Goal: Book appointment/travel/reservation

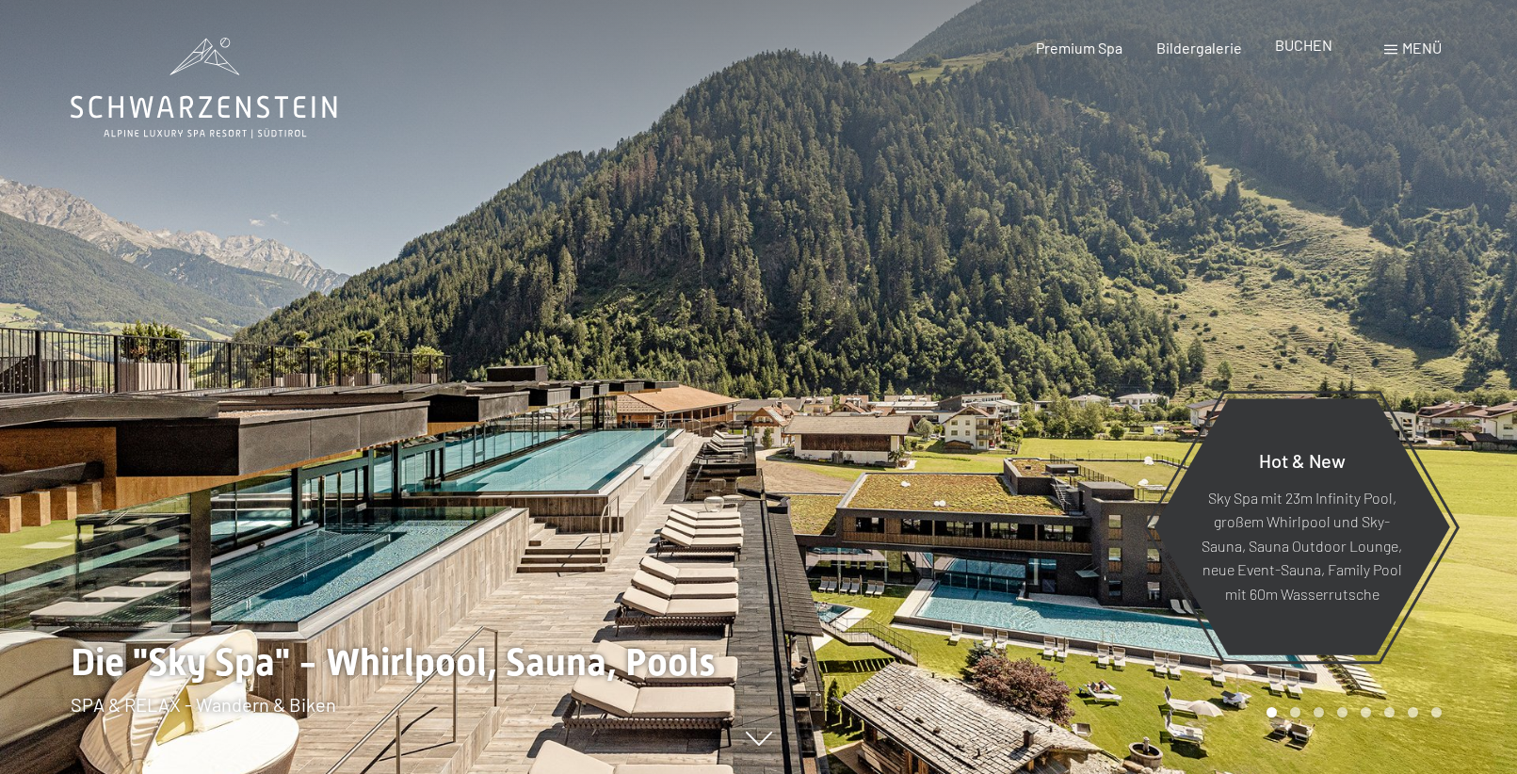
click at [1311, 46] on span "BUCHEN" at bounding box center [1303, 45] width 57 height 18
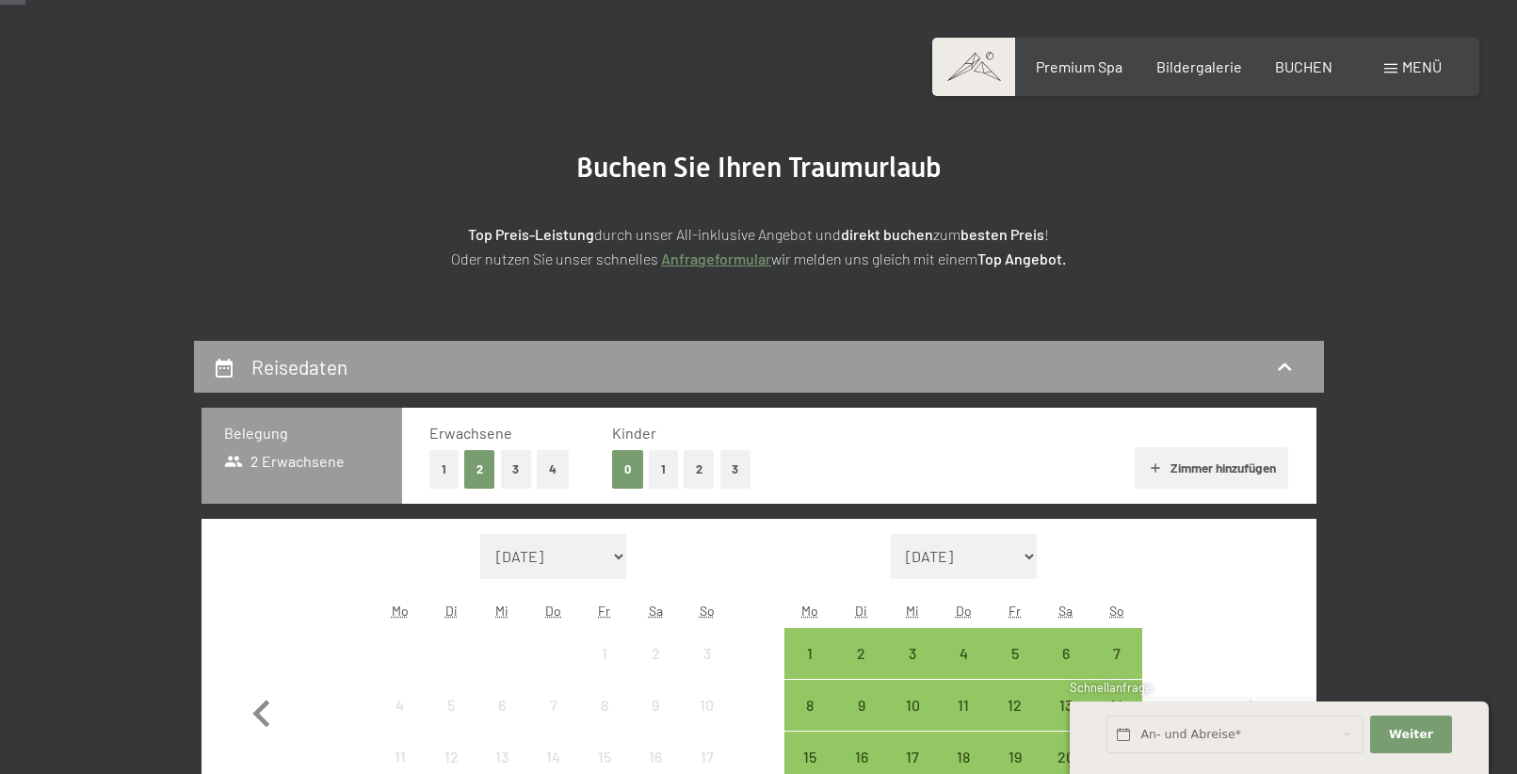
scroll to position [188, 0]
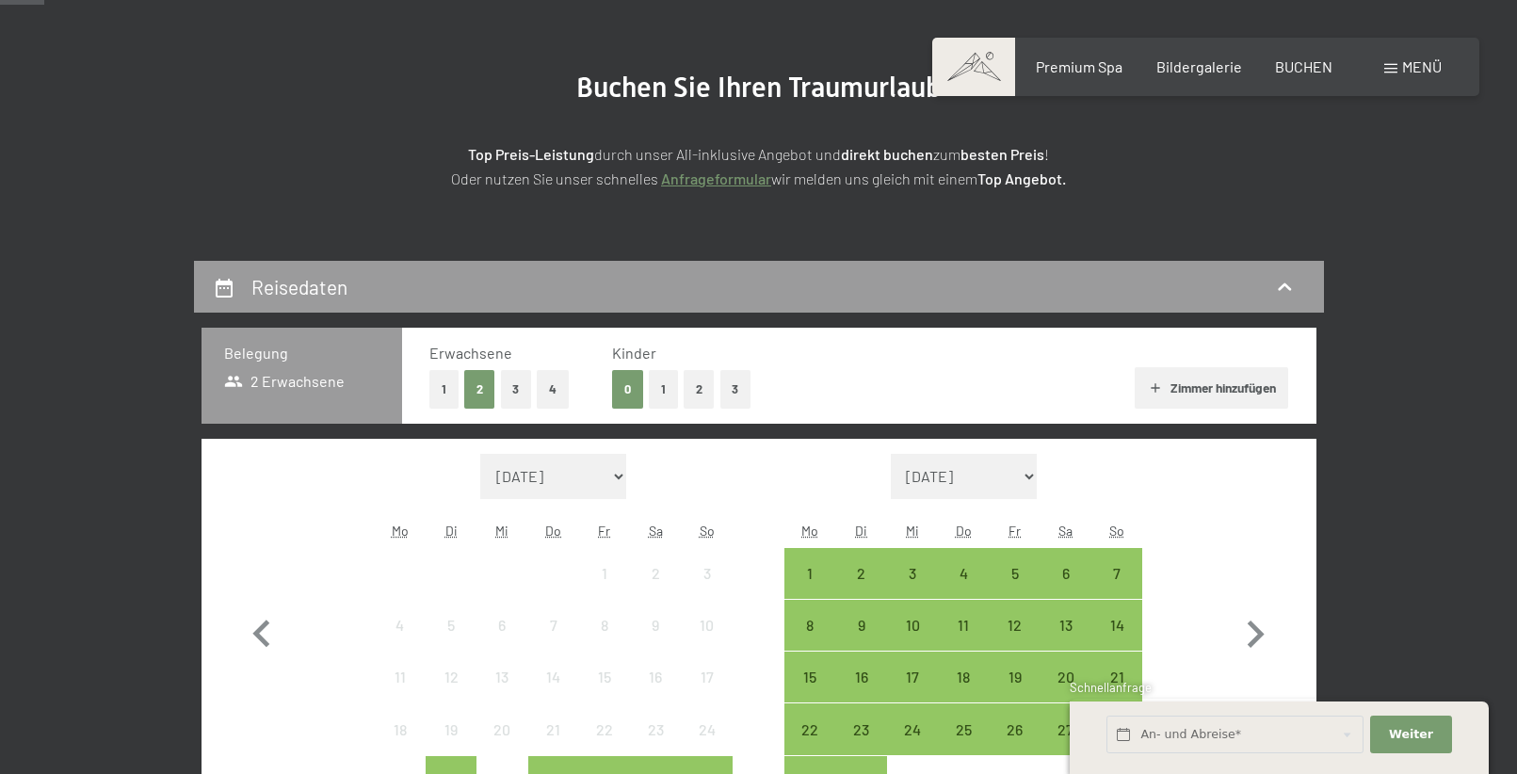
click at [721, 390] on button "3" at bounding box center [735, 389] width 31 height 39
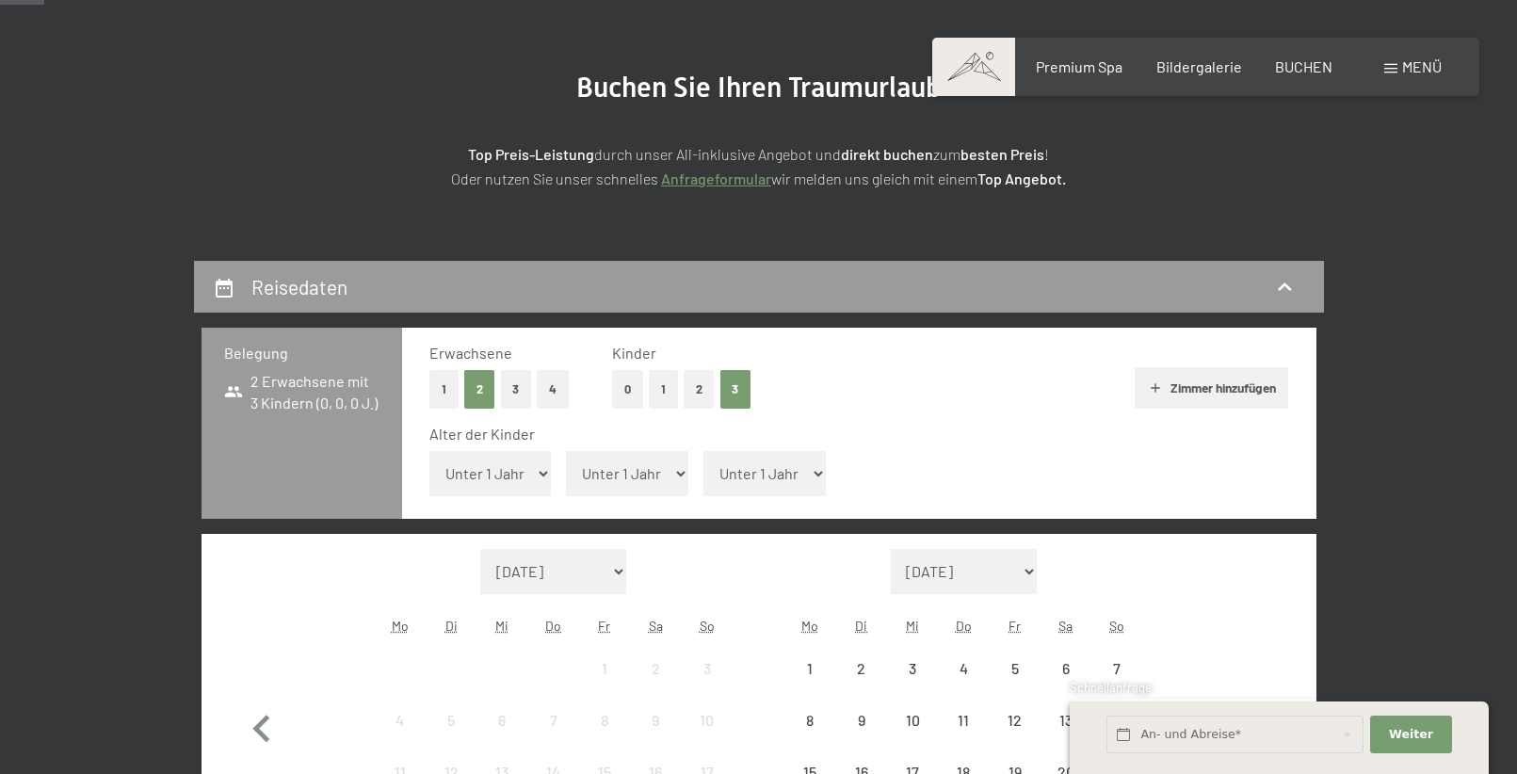
click at [496, 464] on select "Unter 1 Jahr 1 Jahr 2 Jahre 3 Jahre 4 Jahre 5 Jahre 6 Jahre 7 Jahre 8 Jahre 9 J…" at bounding box center [490, 473] width 122 height 45
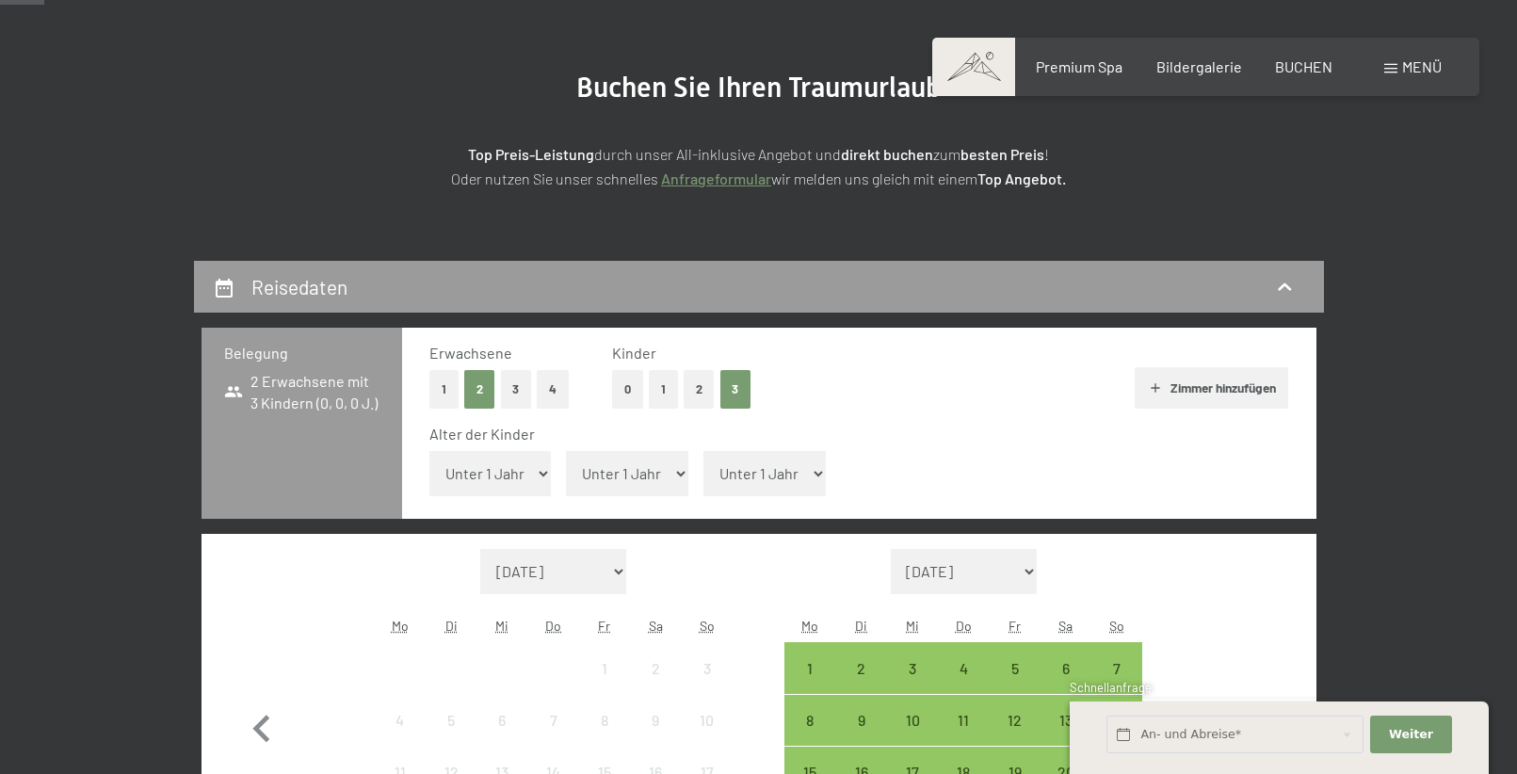
select select "3"
click at [429, 451] on select "Unter 1 Jahr 1 Jahr 2 Jahre 3 Jahre 4 Jahre 5 Jahre 6 Jahre 7 Jahre 8 Jahre 9 J…" at bounding box center [490, 473] width 122 height 45
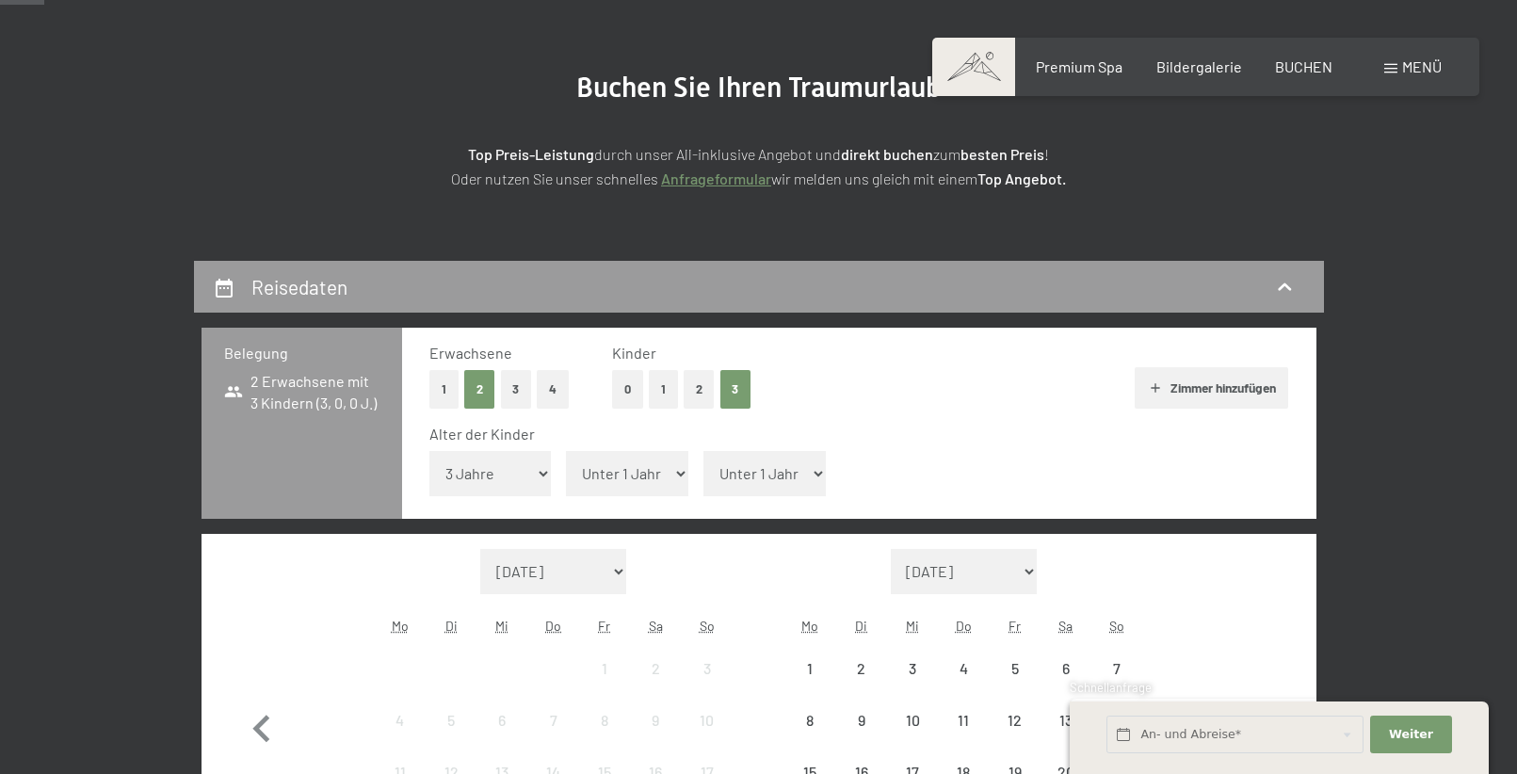
click at [673, 471] on select "Unter 1 Jahr 1 Jahr 2 Jahre 3 Jahre 4 Jahre 5 Jahre 6 Jahre 7 Jahre 8 Jahre 9 J…" at bounding box center [627, 473] width 122 height 45
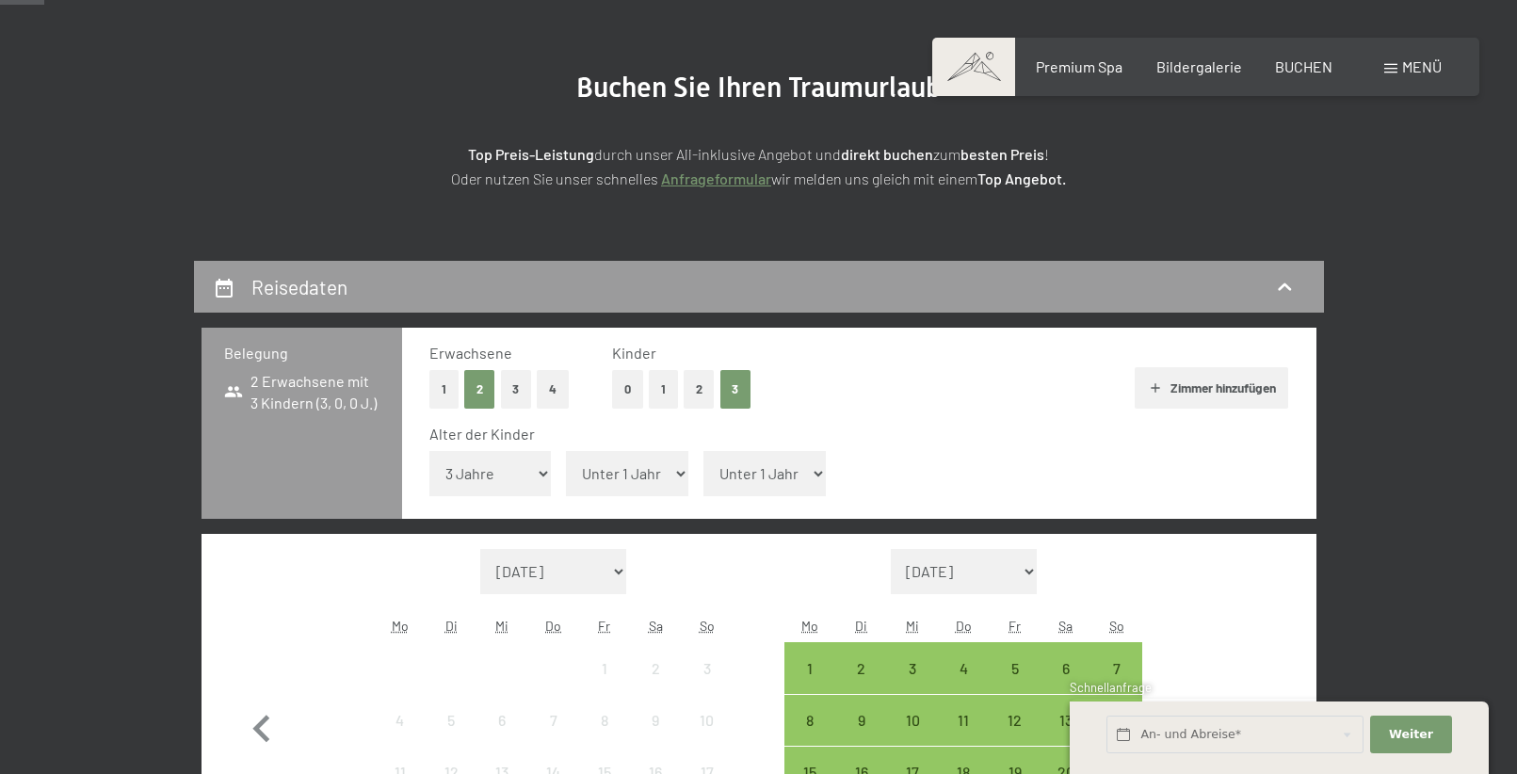
select select "6"
click at [566, 451] on select "Unter 1 Jahr 1 Jahr 2 Jahre 3 Jahre 4 Jahre 5 Jahre 6 Jahre 7 Jahre 8 Jahre 9 J…" at bounding box center [627, 473] width 122 height 45
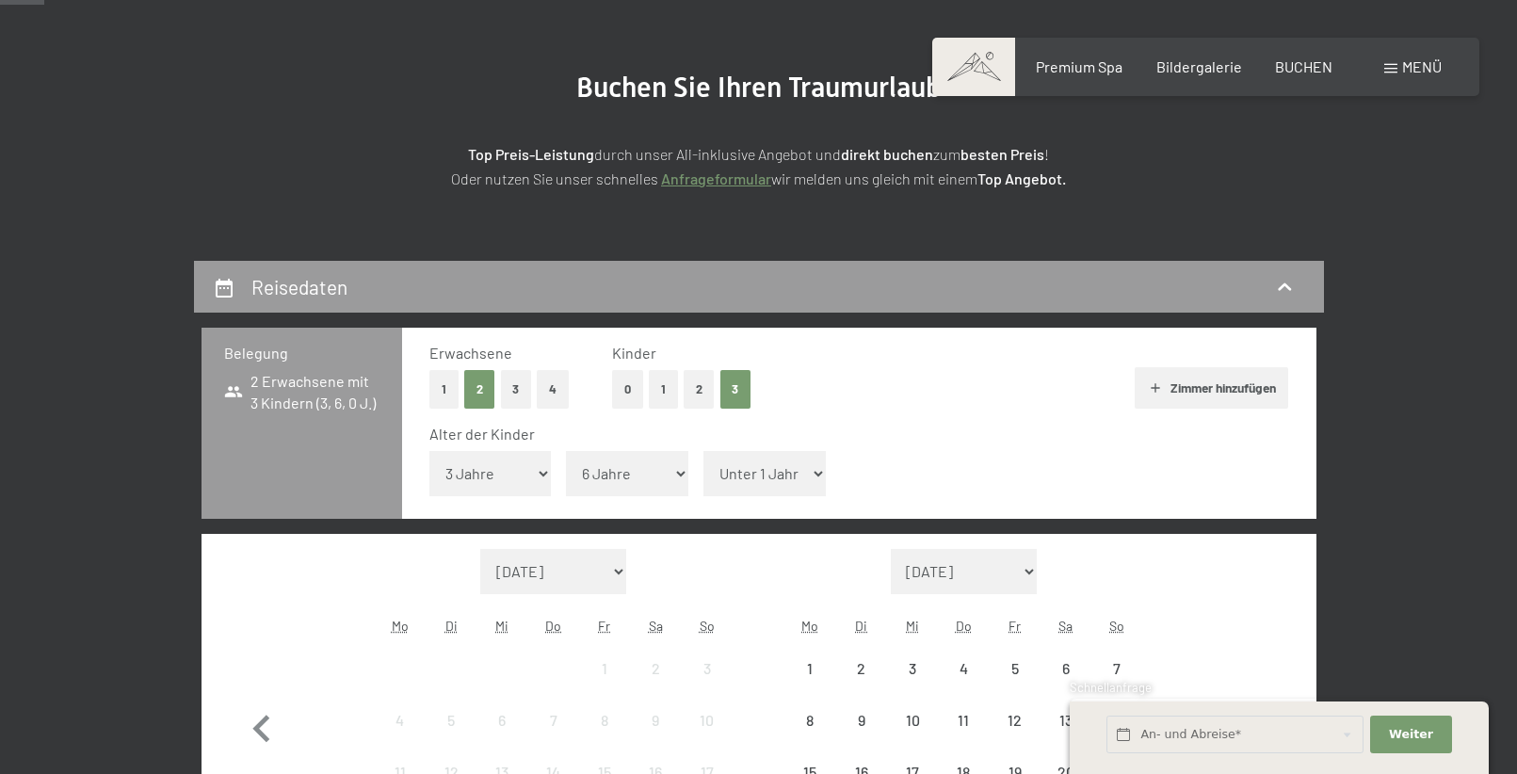
click at [763, 476] on select "Unter 1 Jahr 1 Jahr 2 Jahre 3 Jahre 4 Jahre 5 Jahre 6 Jahre 7 Jahre 8 Jahre 9 J…" at bounding box center [764, 473] width 122 height 45
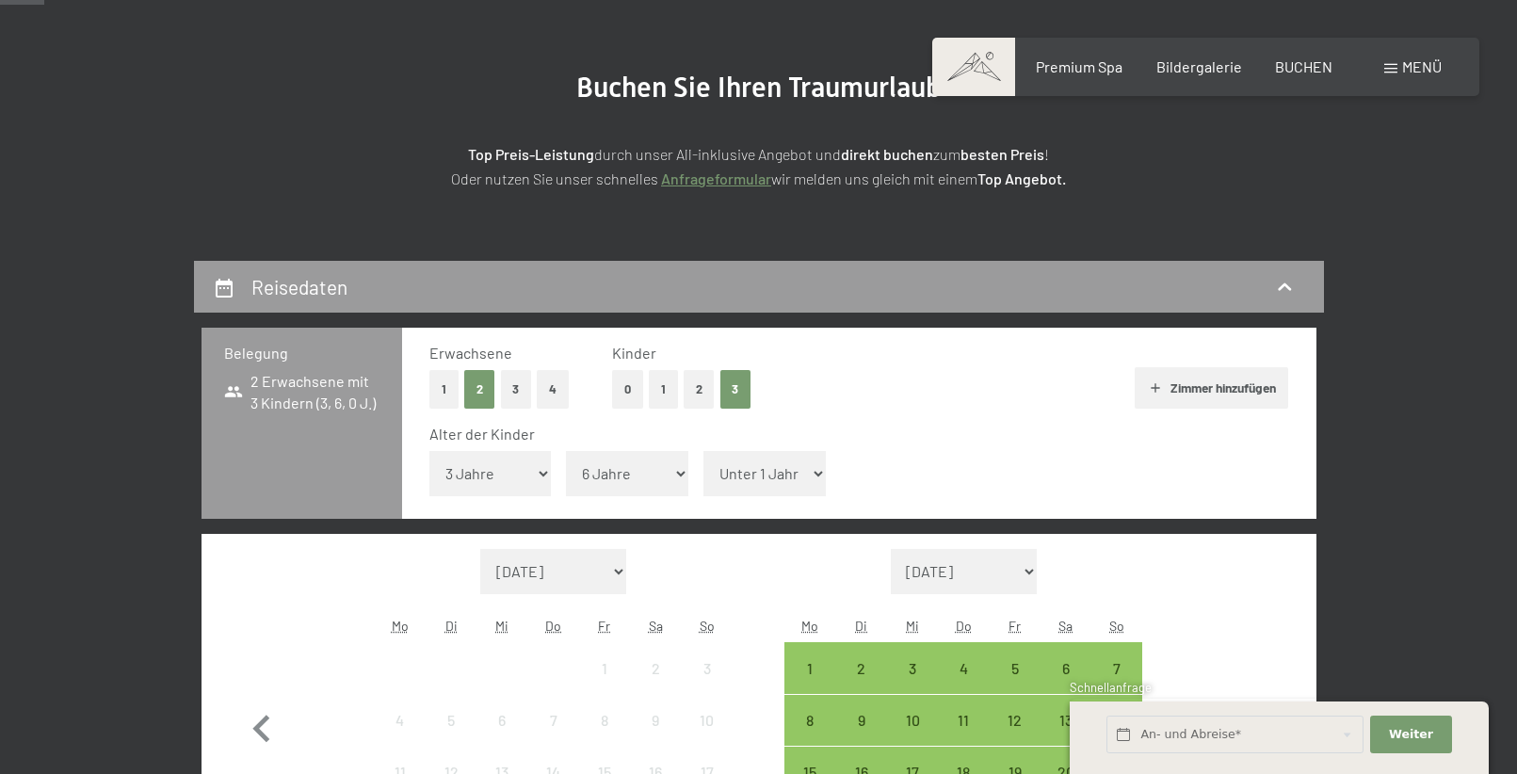
select select "13"
click at [703, 451] on select "Unter 1 Jahr 1 Jahr 2 Jahre 3 Jahre 4 Jahre 5 Jahre 6 Jahre 7 Jahre 8 Jahre 9 J…" at bounding box center [764, 473] width 122 height 45
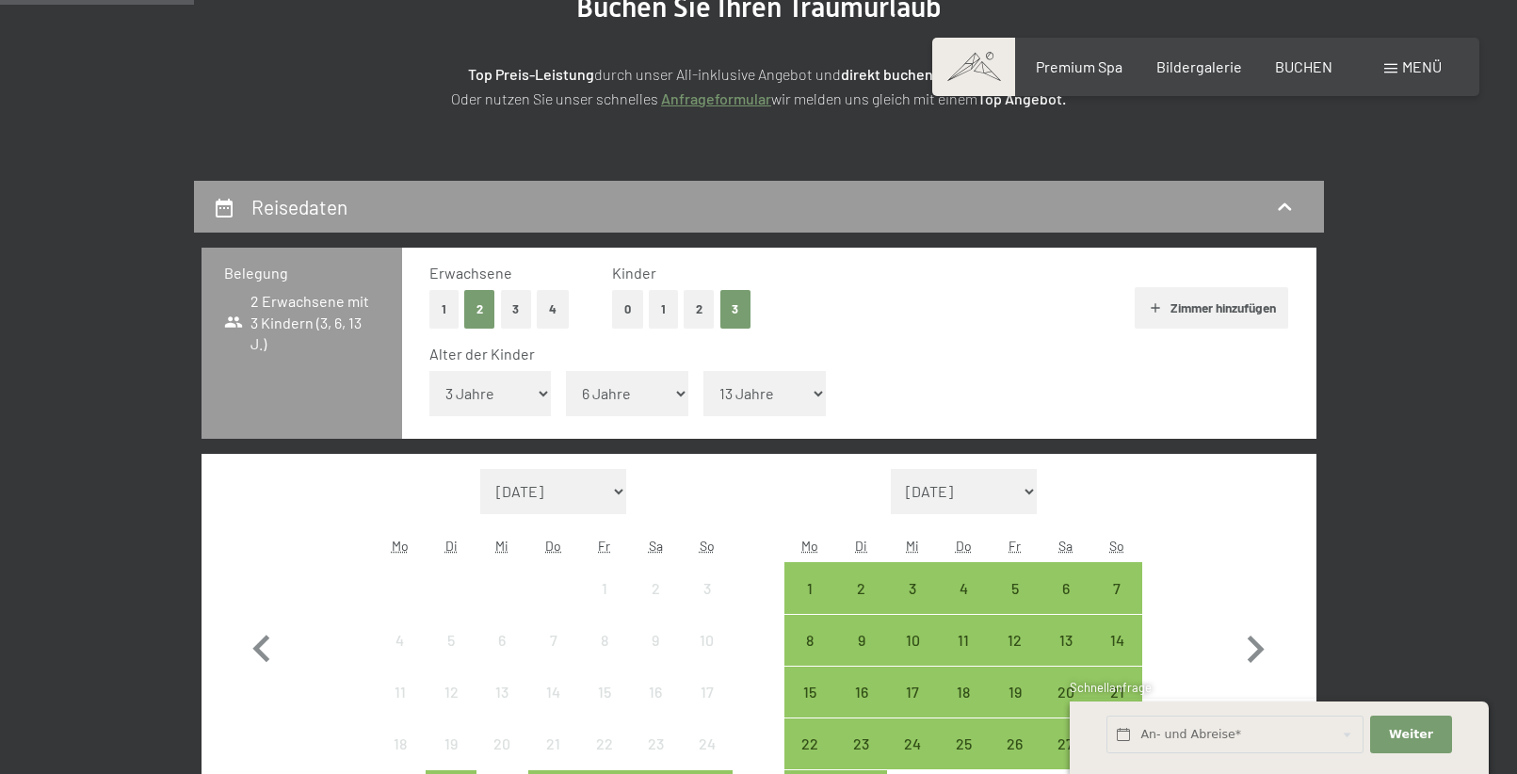
scroll to position [377, 0]
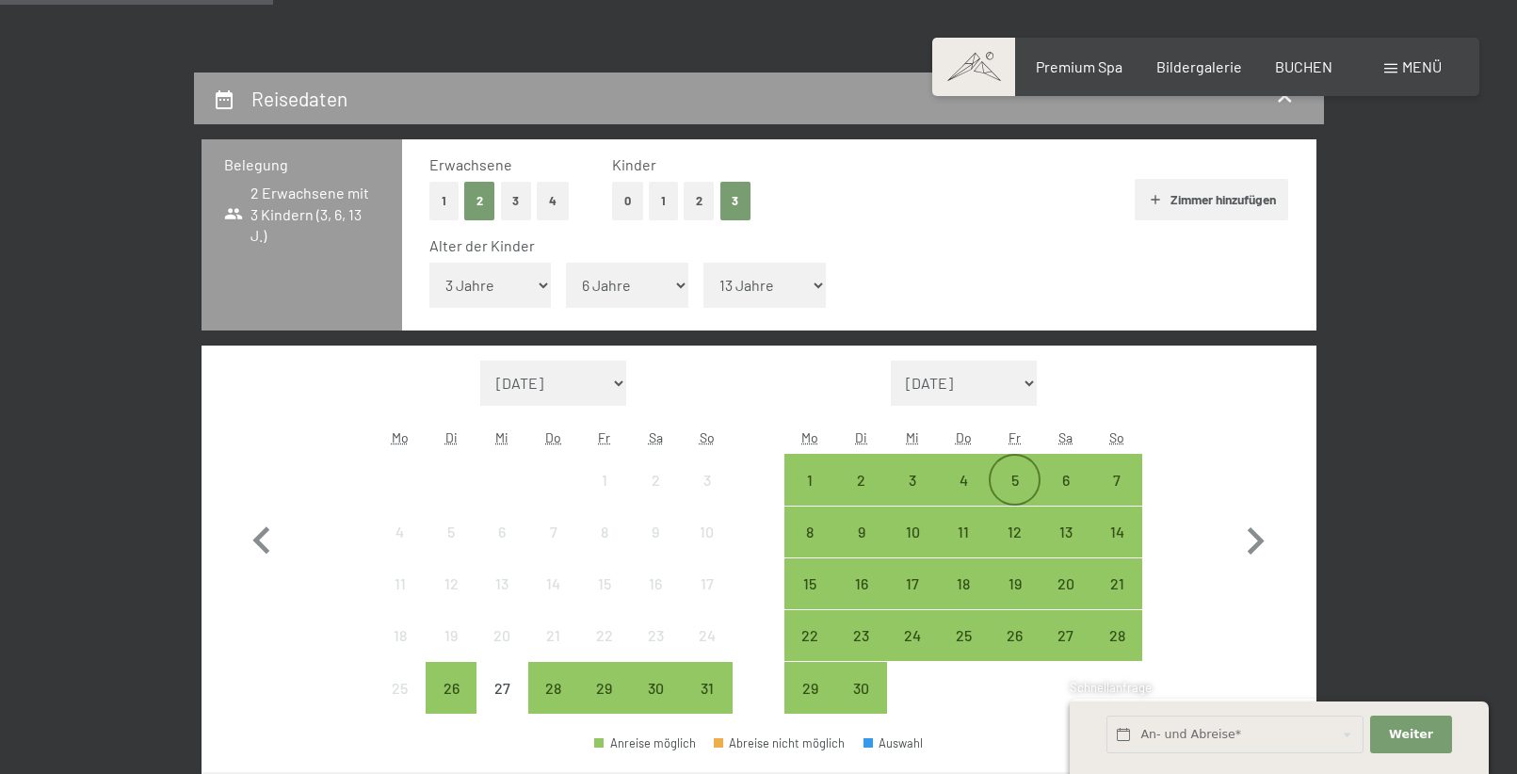
click at [1010, 474] on div "5" at bounding box center [1014, 496] width 47 height 47
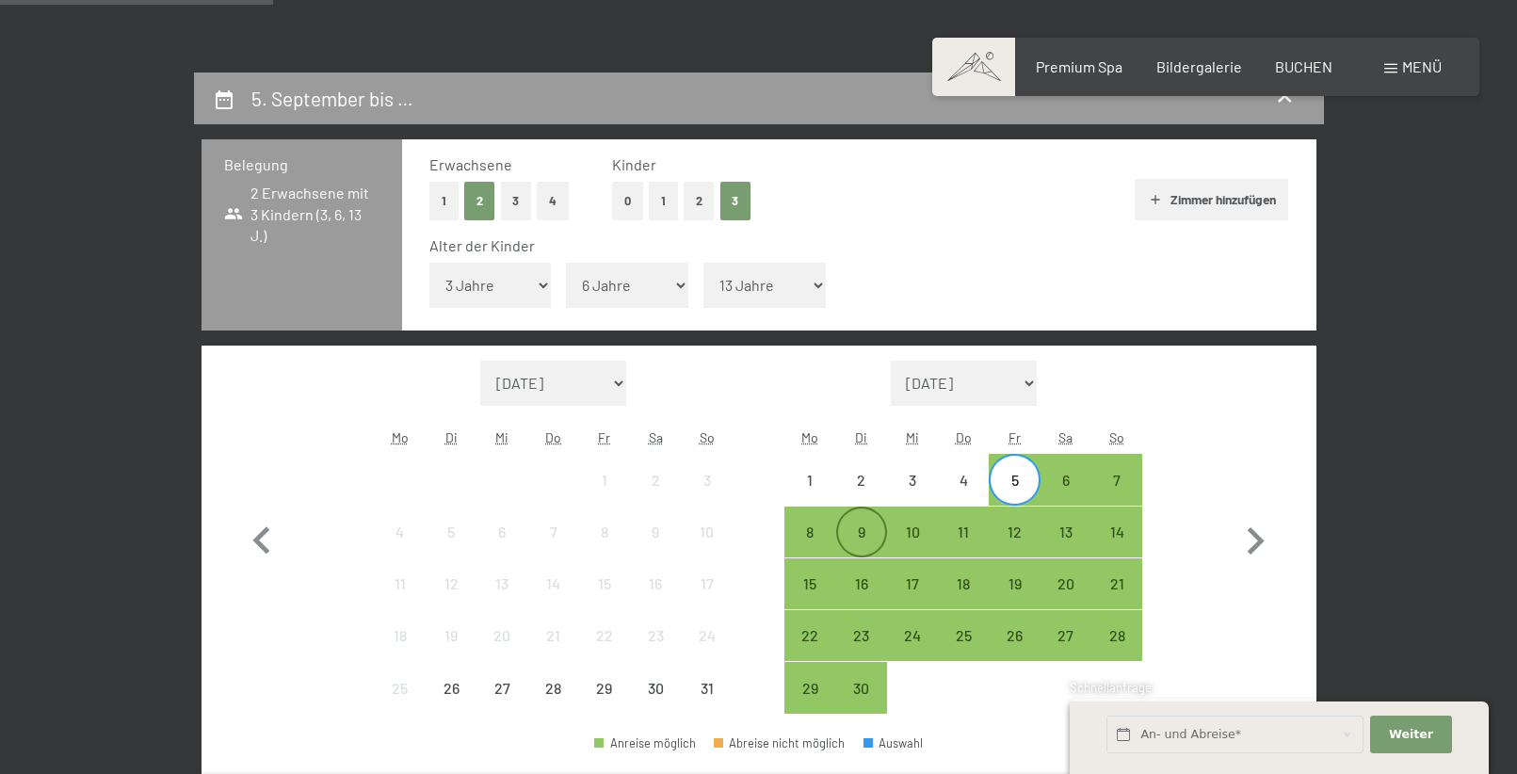
click at [873, 528] on div "9" at bounding box center [861, 547] width 47 height 47
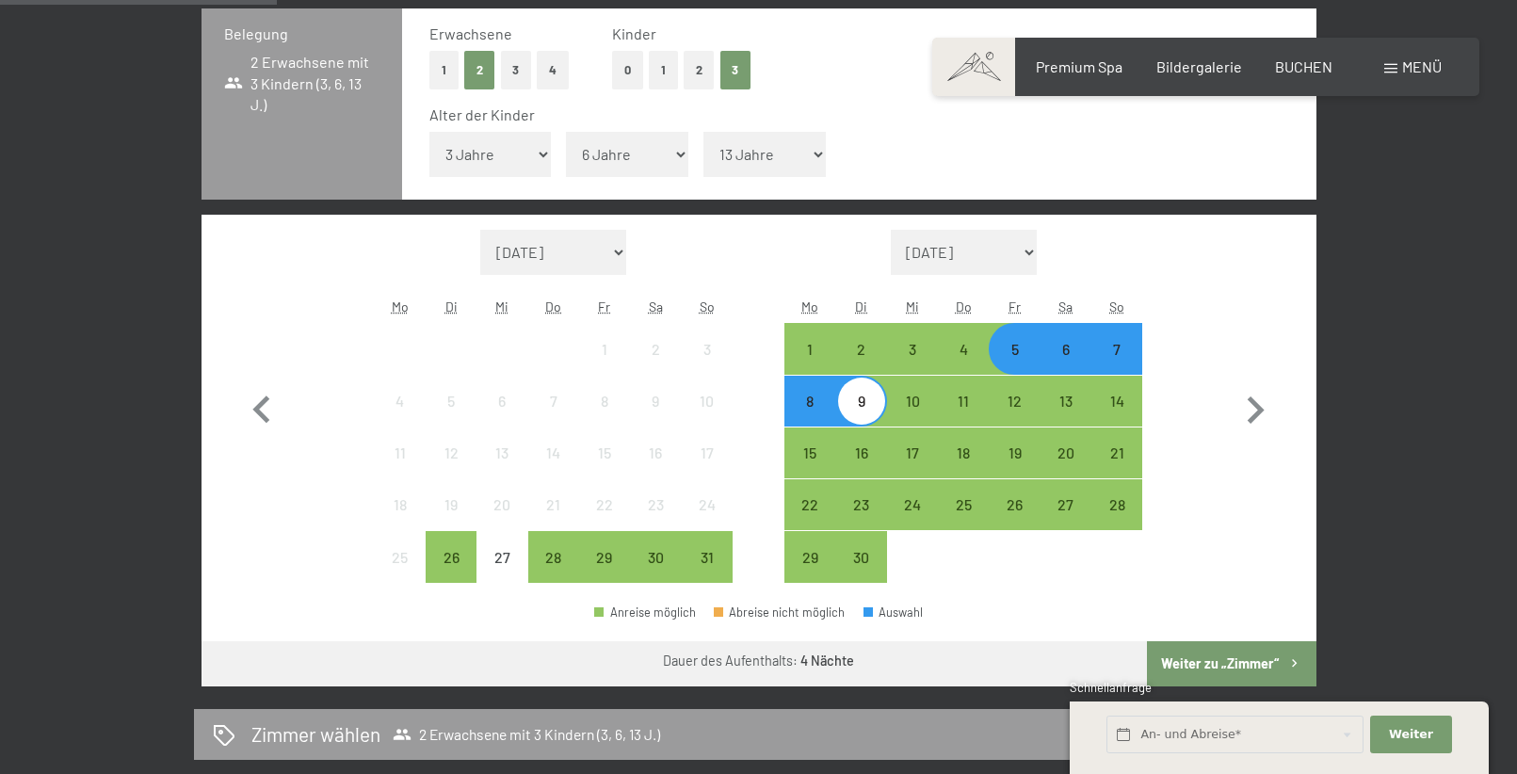
scroll to position [659, 0]
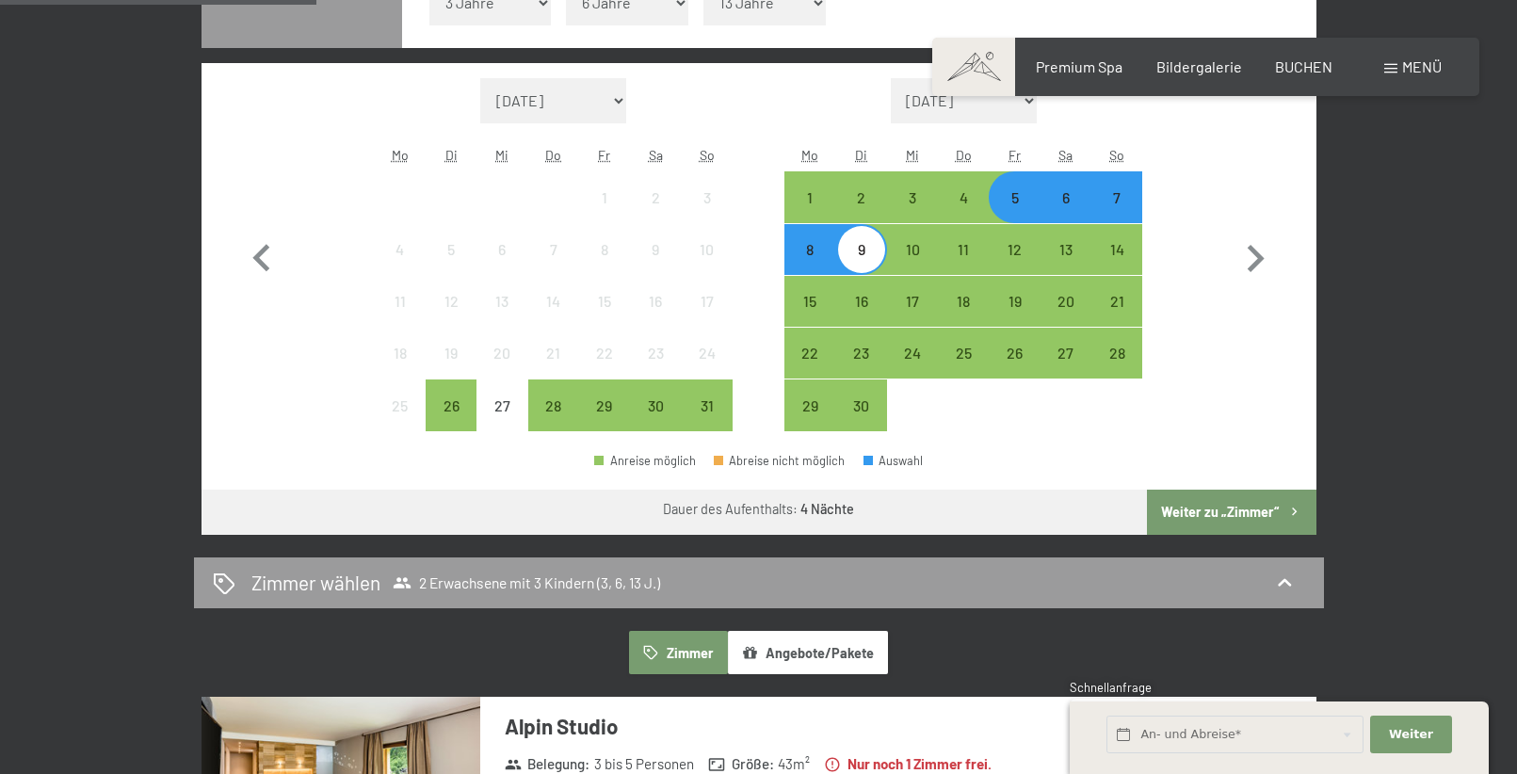
click at [1233, 508] on button "Weiter zu „Zimmer“" at bounding box center [1231, 512] width 169 height 45
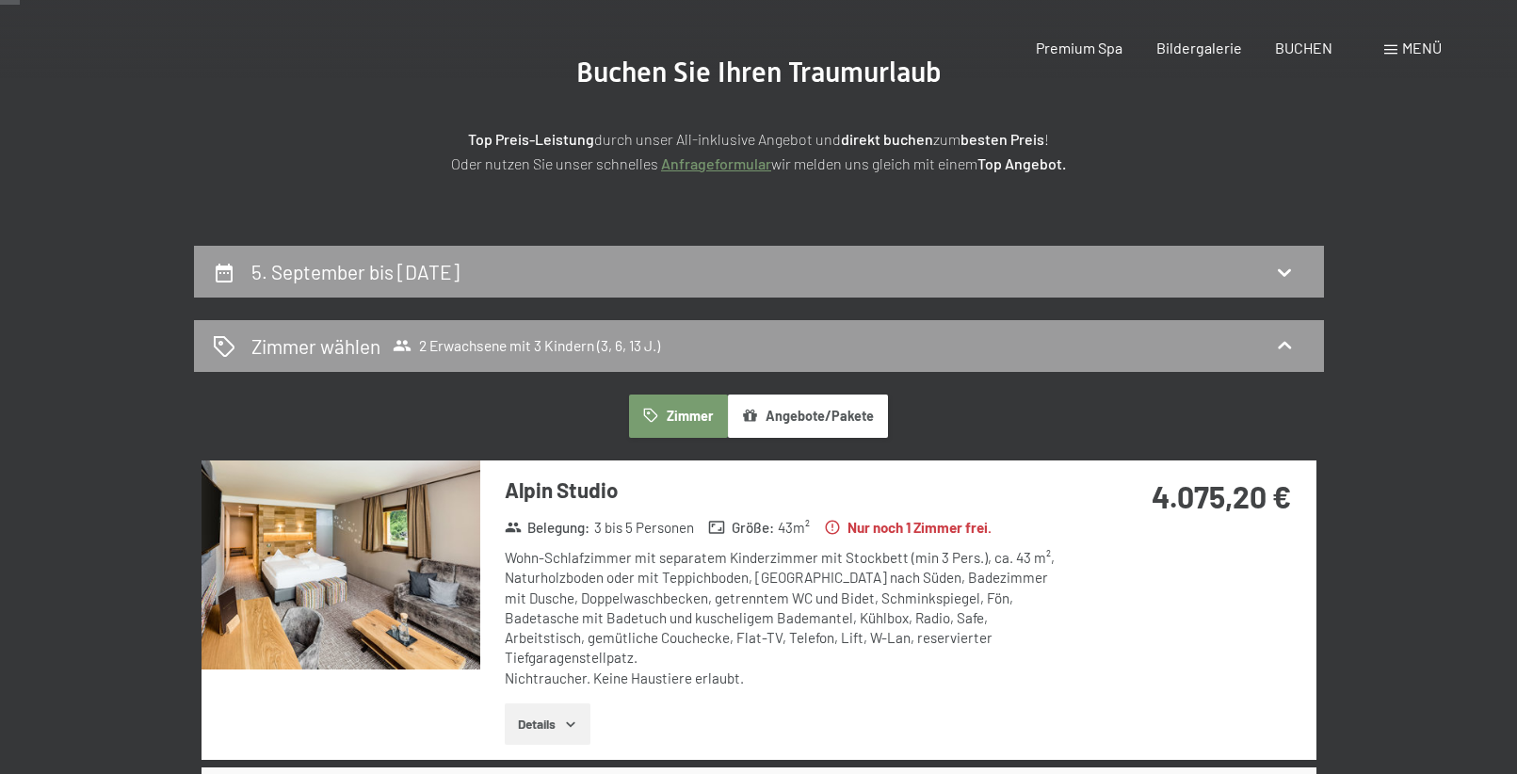
scroll to position [0, 0]
